Goal: Task Accomplishment & Management: Use online tool/utility

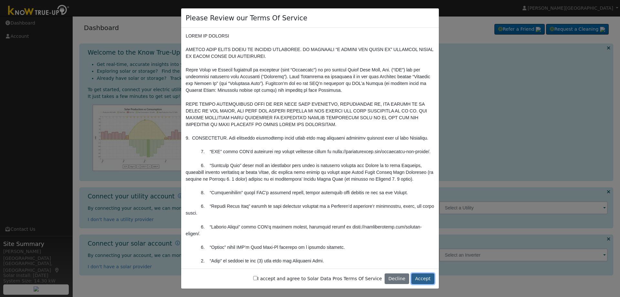
click at [421, 278] on button "Accept" at bounding box center [422, 278] width 23 height 11
click at [257, 279] on input "I accept and agree to Solar Data Pros Terms Of Service" at bounding box center [255, 278] width 4 height 4
checkbox input "true"
click at [421, 278] on button "Accept" at bounding box center [422, 278] width 23 height 11
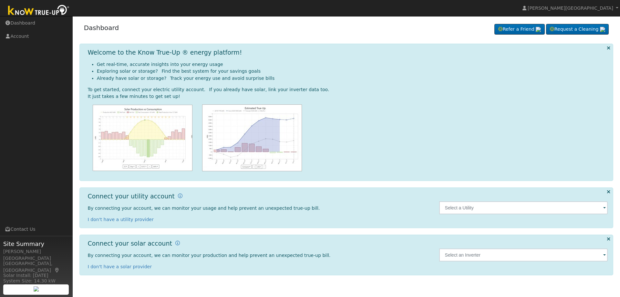
click at [604, 208] on span at bounding box center [604, 207] width 3 height 7
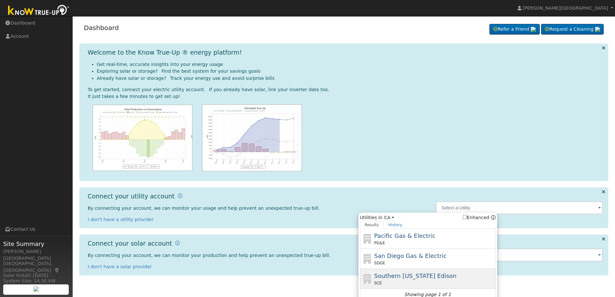
click at [407, 277] on span "Southern [US_STATE] Edison" at bounding box center [415, 275] width 82 height 7
type input "SCE"
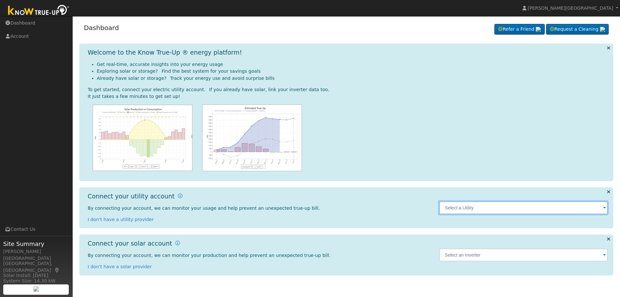
click at [524, 208] on input "text" at bounding box center [523, 207] width 169 height 13
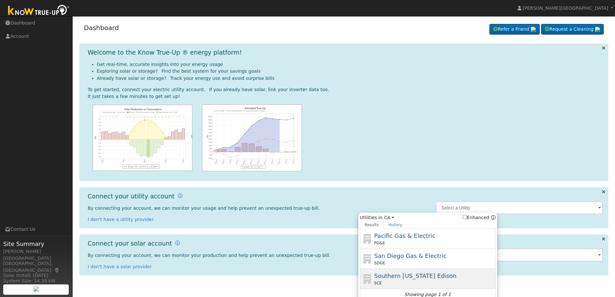
click at [398, 277] on span "Southern California Edison" at bounding box center [415, 275] width 82 height 7
type input "SCE"
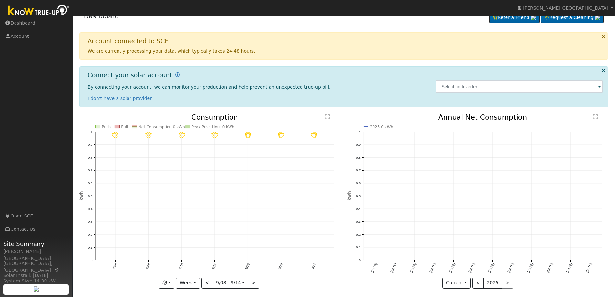
scroll to position [37, 0]
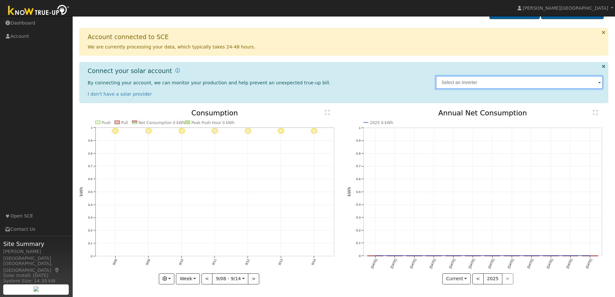
click at [465, 84] on input "text" at bounding box center [519, 82] width 167 height 13
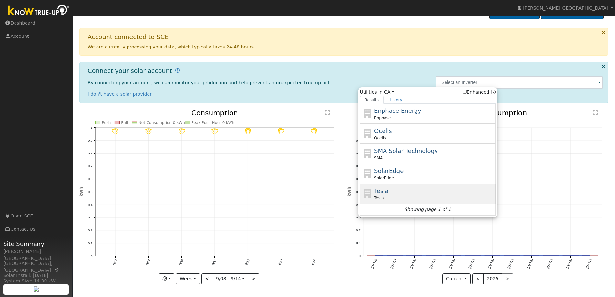
click at [364, 197] on icon at bounding box center [367, 194] width 11 height 10
type input "Tesla"
